Goal: Task Accomplishment & Management: Use online tool/utility

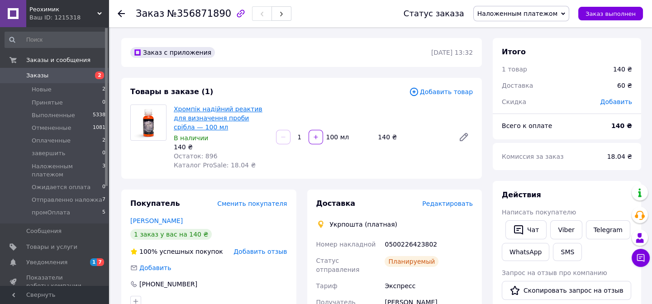
click at [200, 110] on link "Хромпік надійний реактив для визначення проби срібла — 100 мл" at bounding box center [218, 117] width 89 height 25
click at [59, 240] on link "Товары и услуги" at bounding box center [55, 247] width 111 height 15
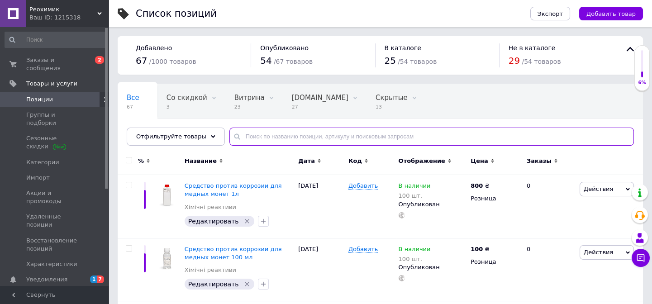
click at [339, 128] on input "text" at bounding box center [432, 137] width 405 height 18
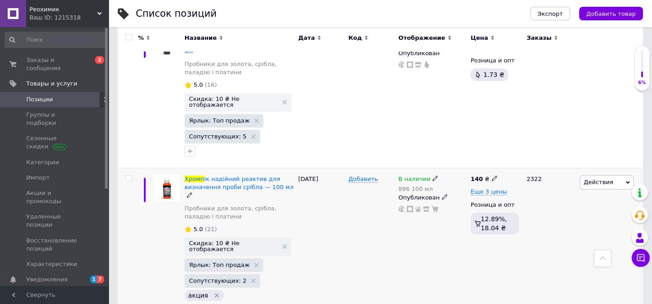
scroll to position [294, 0]
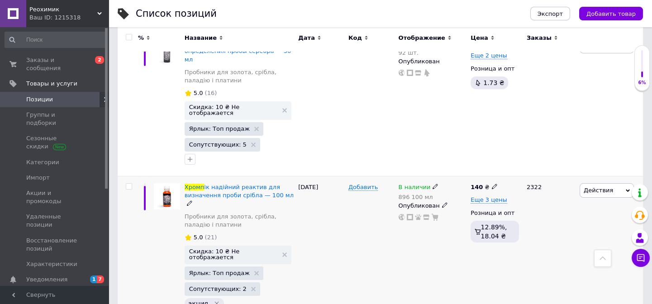
type input "хромп"
click at [599, 187] on span "Действия" at bounding box center [598, 190] width 29 height 7
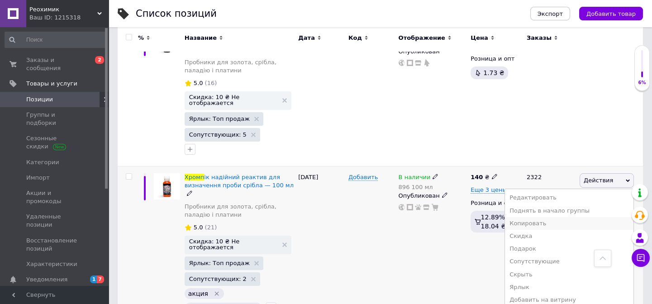
scroll to position [307, 0]
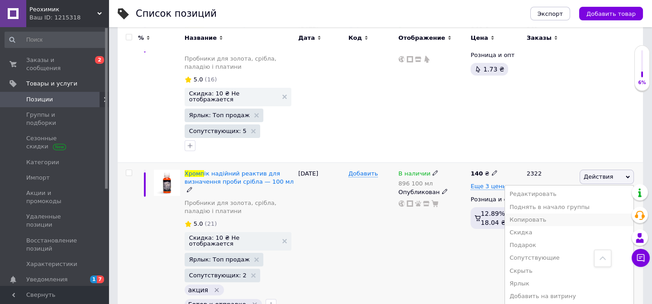
click at [544, 214] on li "Копировать" at bounding box center [569, 220] width 129 height 13
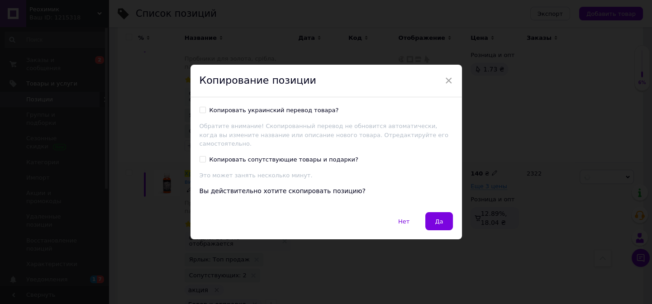
scroll to position [270, 0]
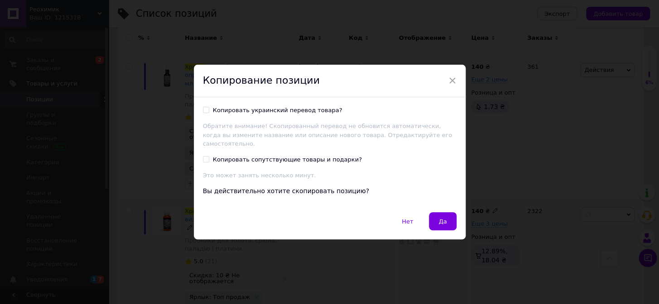
click at [203, 156] on input "Копировать сопутствующие товары и подарки?" at bounding box center [206, 159] width 6 height 6
checkbox input "true"
click at [207, 113] on input "Копировать украинский перевод товара?" at bounding box center [206, 110] width 6 height 6
checkbox input "true"
click at [447, 216] on button "Да" at bounding box center [442, 221] width 27 height 18
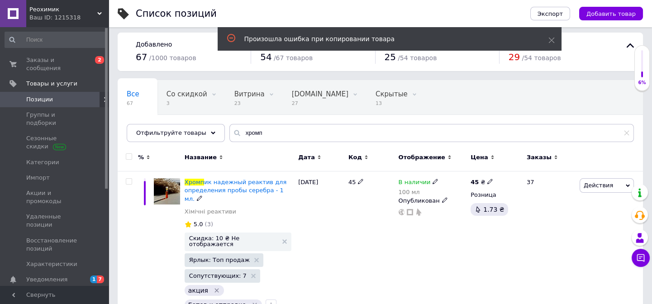
scroll to position [0, 0]
